Goal: Task Accomplishment & Management: Manage account settings

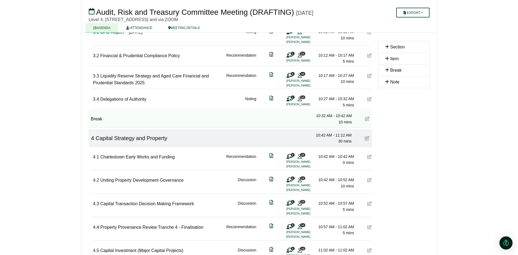
scroll to position [382, 0]
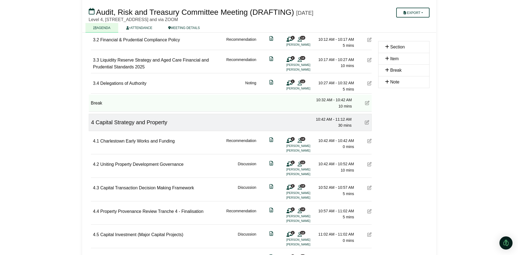
click at [370, 166] on icon at bounding box center [369, 164] width 4 height 4
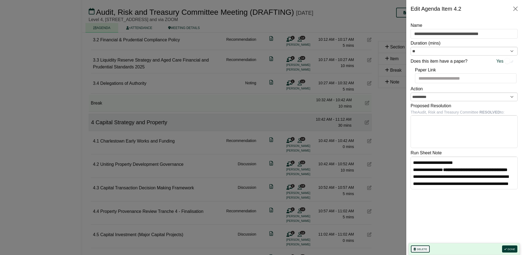
click at [420, 249] on button "Delete" at bounding box center [420, 248] width 19 height 7
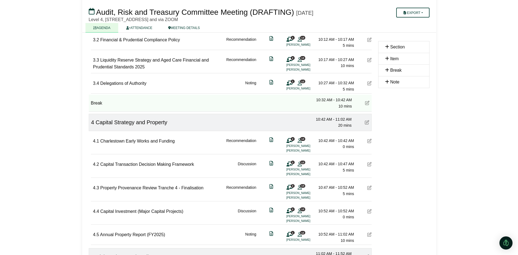
click at [382, 169] on div "Section Item Break Note" at bounding box center [404, 143] width 58 height 909
click at [370, 166] on icon at bounding box center [369, 164] width 4 height 4
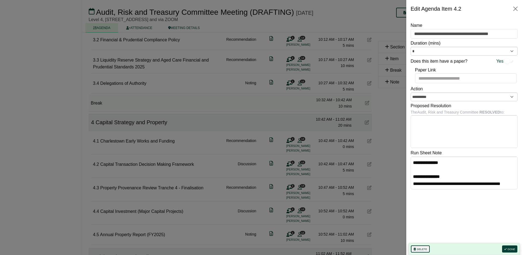
click at [418, 249] on button "Delete" at bounding box center [420, 248] width 19 height 7
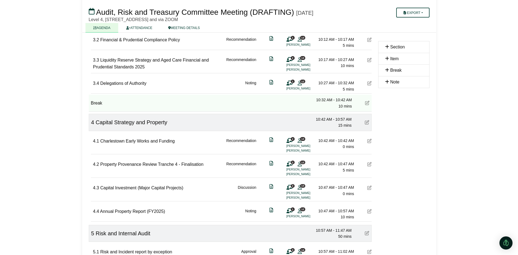
click at [368, 188] on icon at bounding box center [369, 187] width 4 height 4
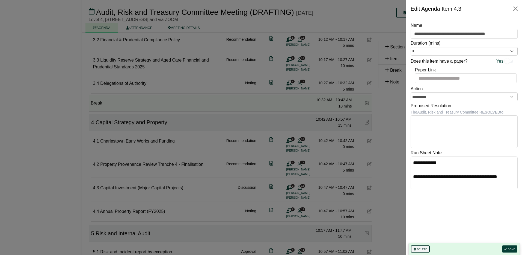
click at [419, 247] on button "Delete" at bounding box center [420, 248] width 19 height 7
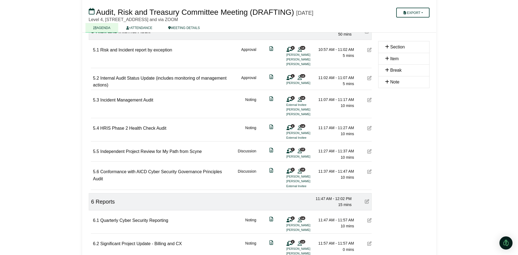
scroll to position [574, 0]
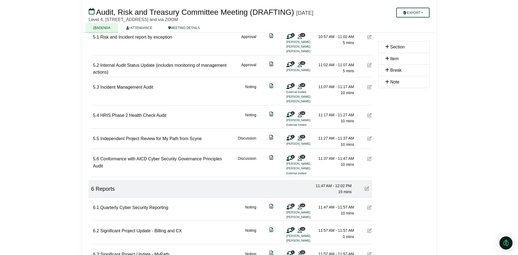
click at [369, 117] on icon at bounding box center [369, 115] width 4 height 4
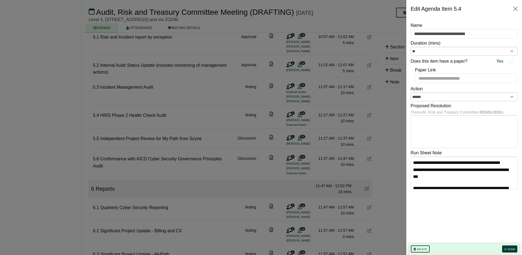
click at [369, 117] on div at bounding box center [261, 127] width 522 height 255
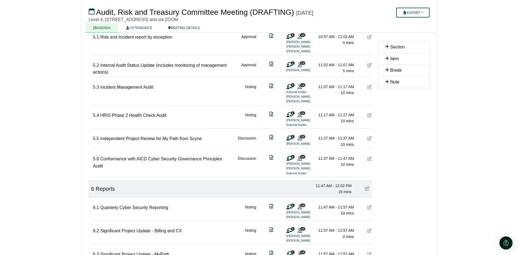
click at [369, 139] on icon at bounding box center [369, 138] width 4 height 4
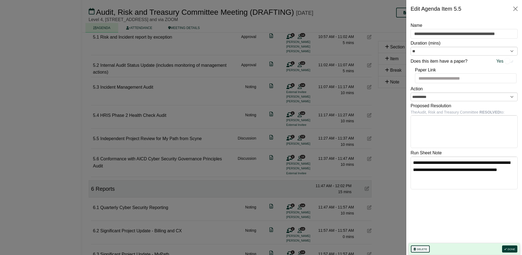
click at [421, 247] on button "Delete" at bounding box center [420, 248] width 19 height 7
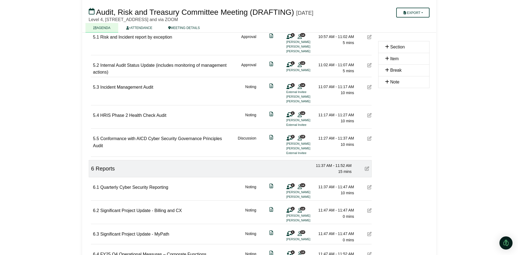
click at [369, 114] on icon at bounding box center [369, 115] width 4 height 4
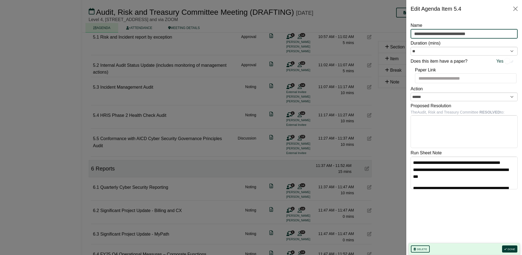
click at [414, 34] on input "**********" at bounding box center [464, 34] width 107 height 10
type input "**********"
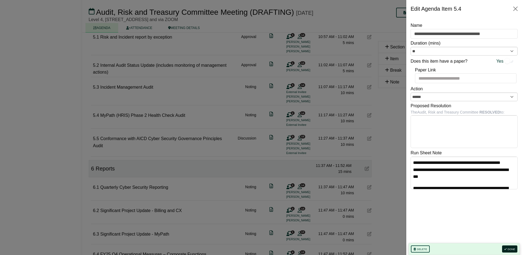
click at [509, 246] on button "Done" at bounding box center [509, 248] width 15 height 7
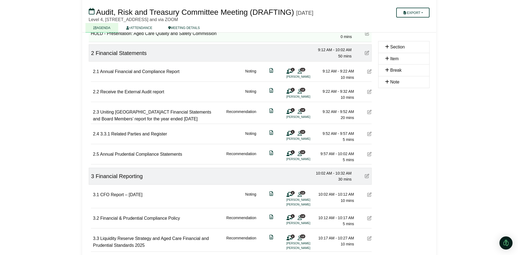
scroll to position [95, 0]
